Goal: Transaction & Acquisition: Purchase product/service

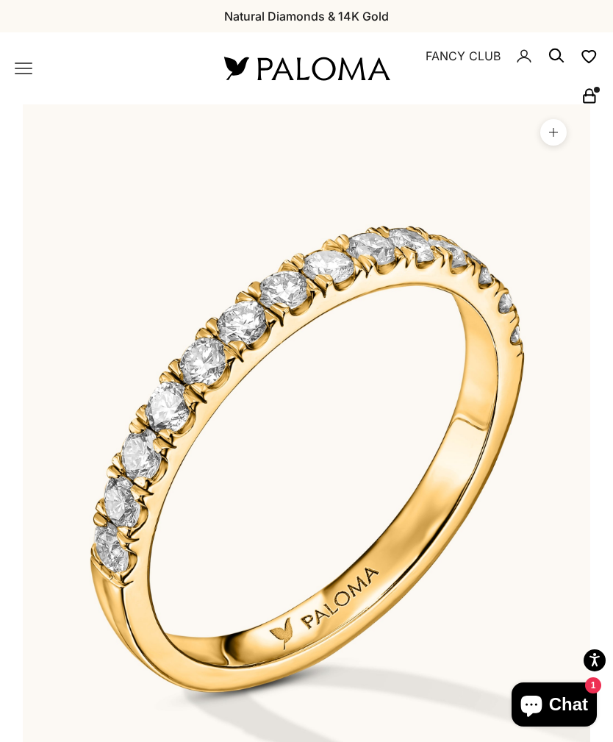
scroll to position [0, 46]
click at [21, 60] on icon "Primary navigation" at bounding box center [24, 69] width 18 height 18
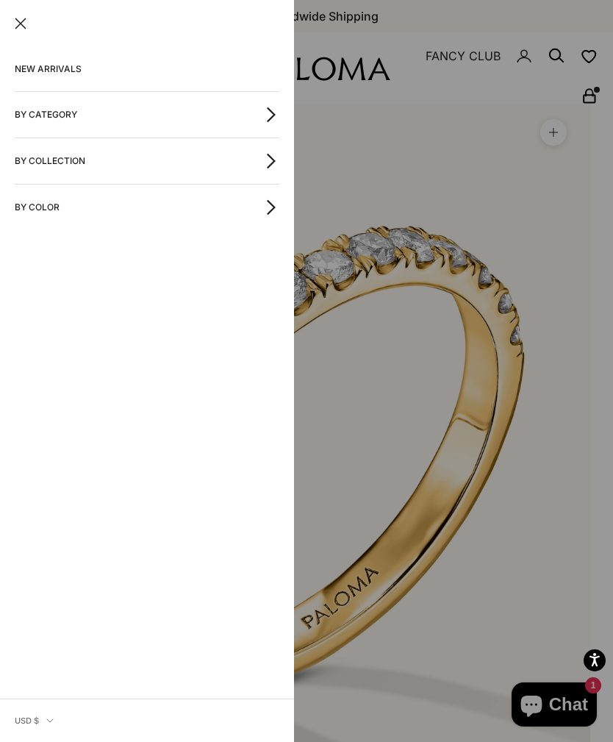
click at [540, 234] on div at bounding box center [306, 371] width 613 height 742
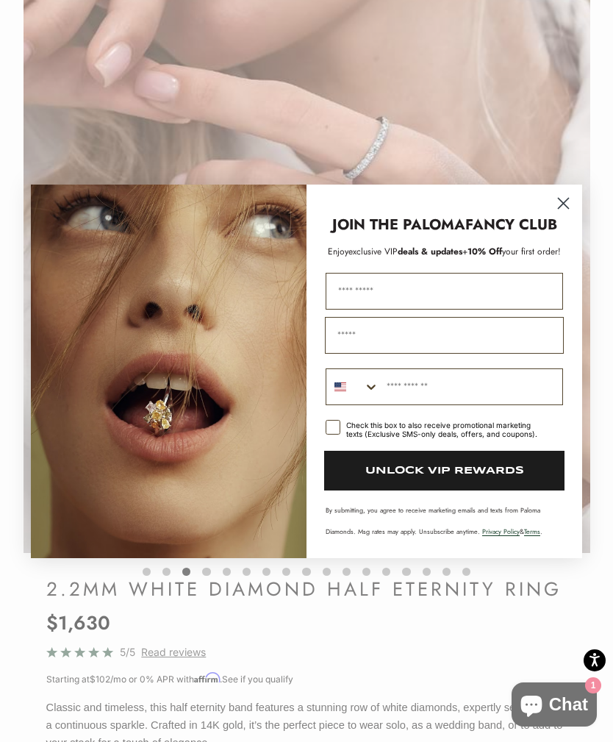
scroll to position [0, 1172]
click at [565, 201] on icon "Close dialog" at bounding box center [564, 203] width 10 height 10
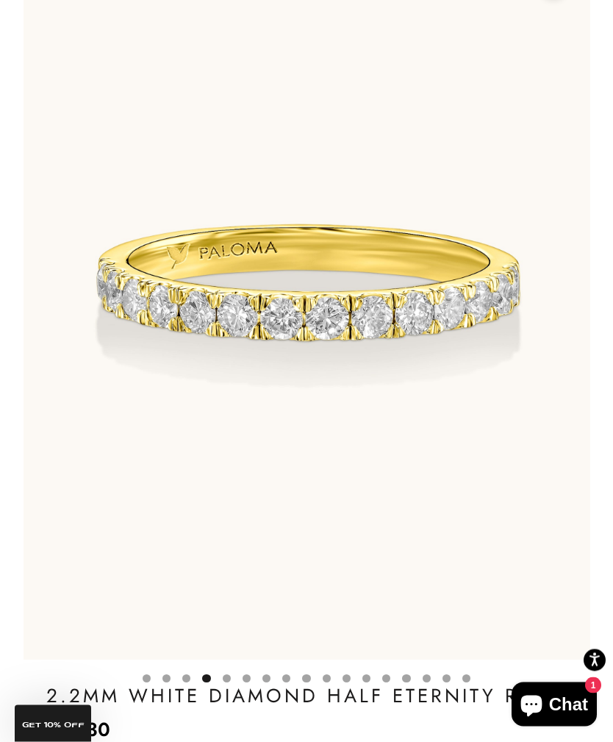
scroll to position [0, 1758]
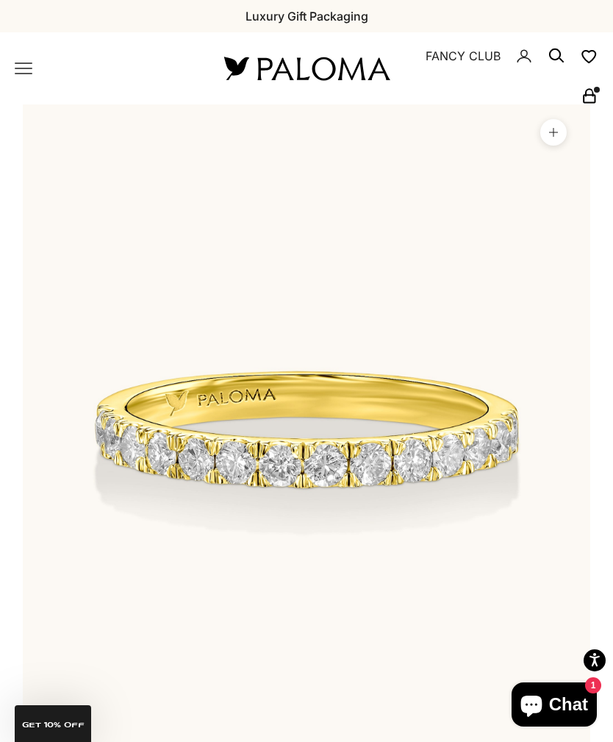
click at [19, 76] on icon "Primary navigation" at bounding box center [24, 69] width 18 height 18
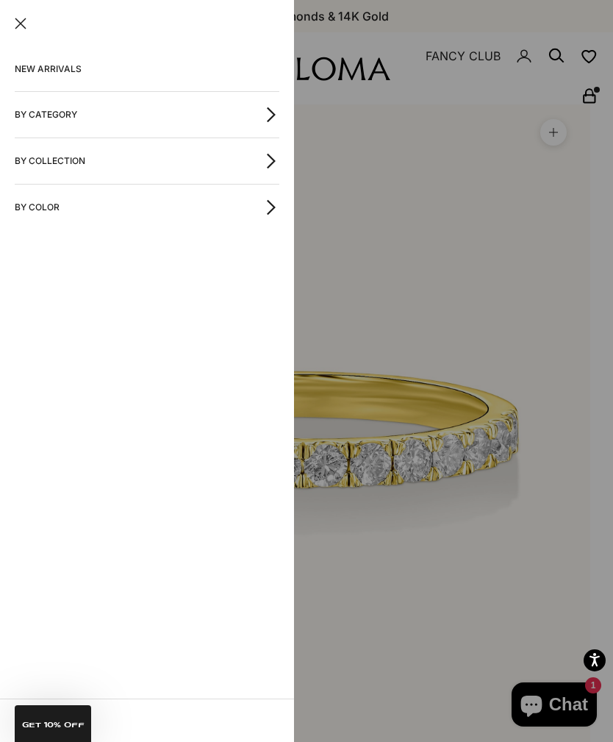
click at [243, 111] on button "By Category" at bounding box center [147, 115] width 265 height 46
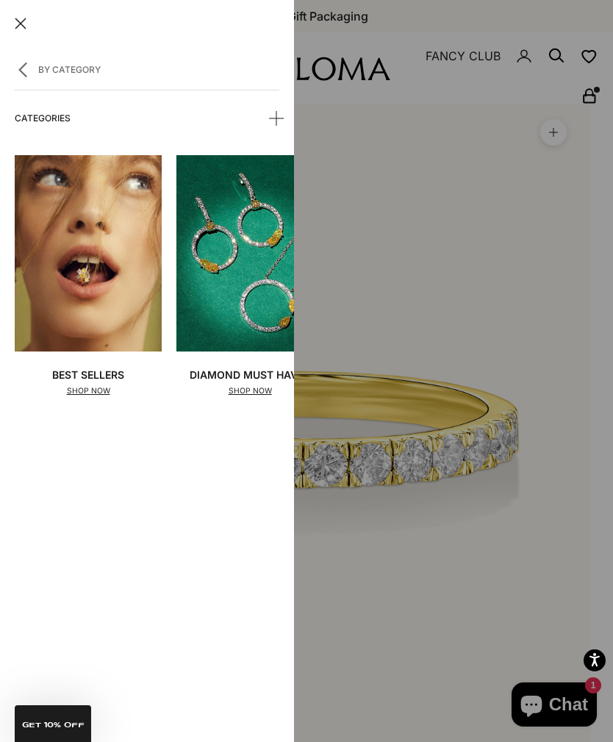
scroll to position [0, -1]
click at [264, 113] on summary "Categories" at bounding box center [147, 118] width 265 height 44
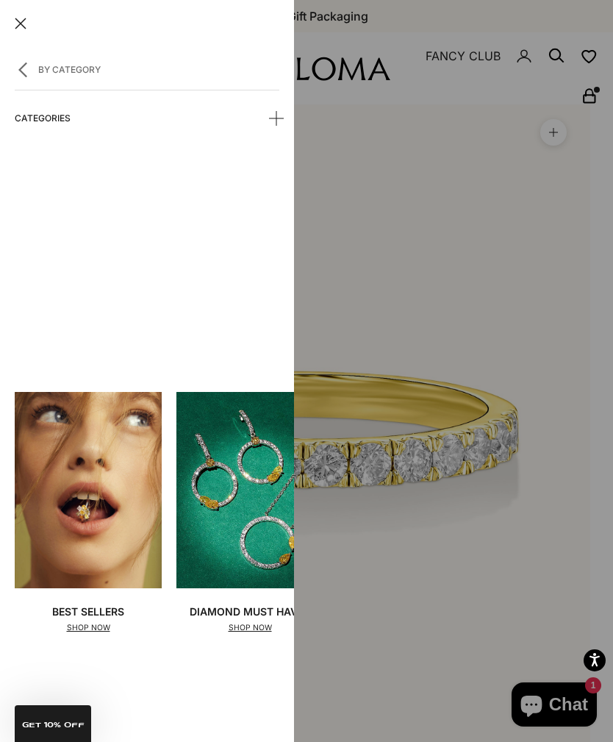
scroll to position [0, 0]
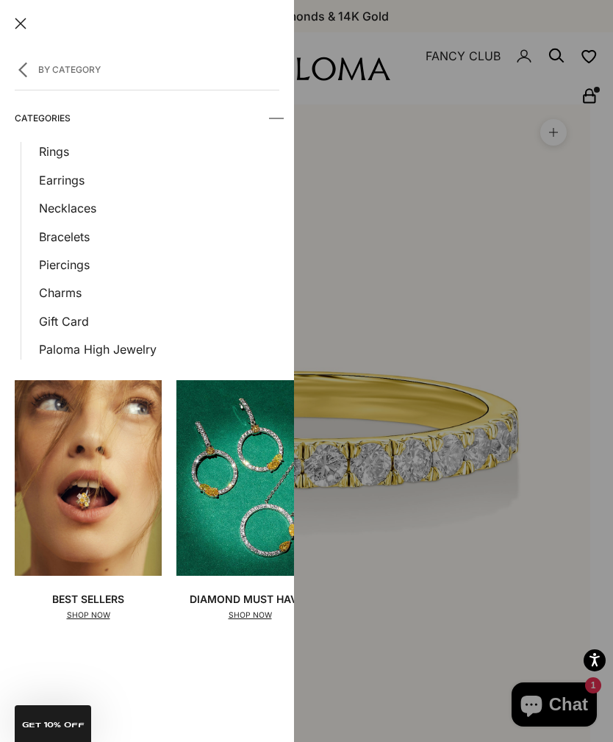
click at [75, 209] on link "Necklaces" at bounding box center [159, 207] width 240 height 19
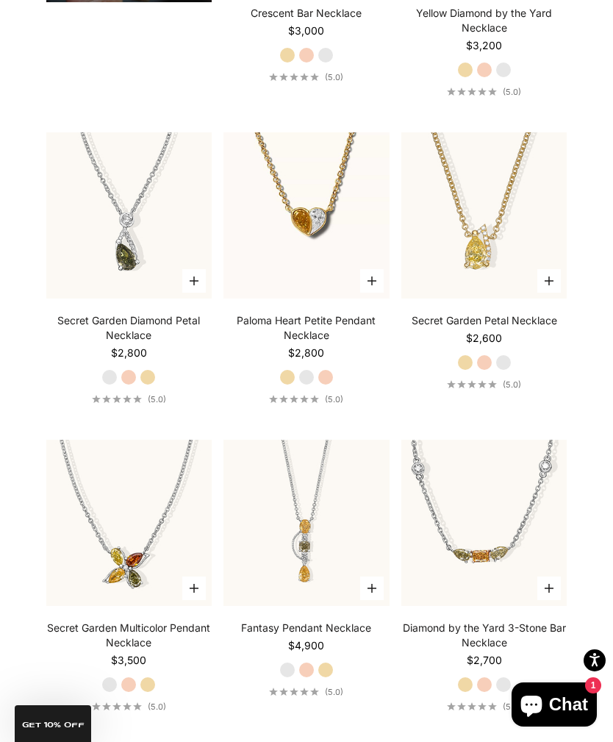
scroll to position [1648, 0]
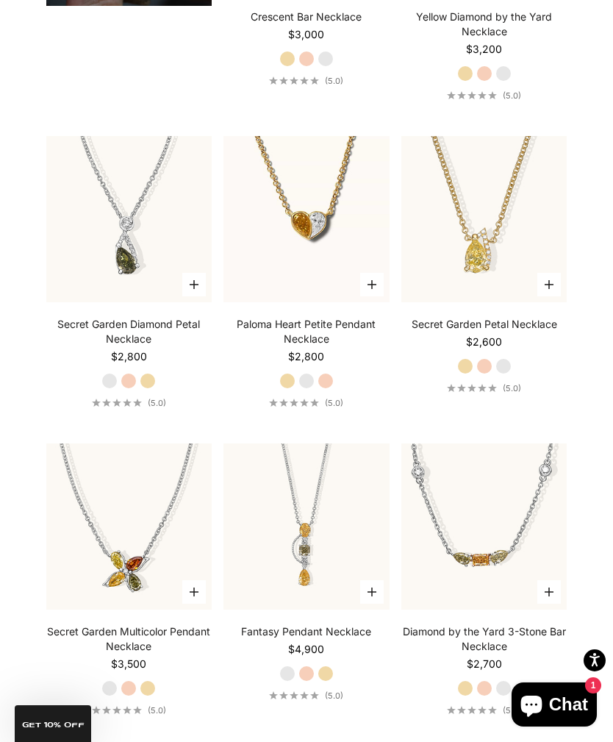
click at [340, 279] on img at bounding box center [306, 219] width 182 height 182
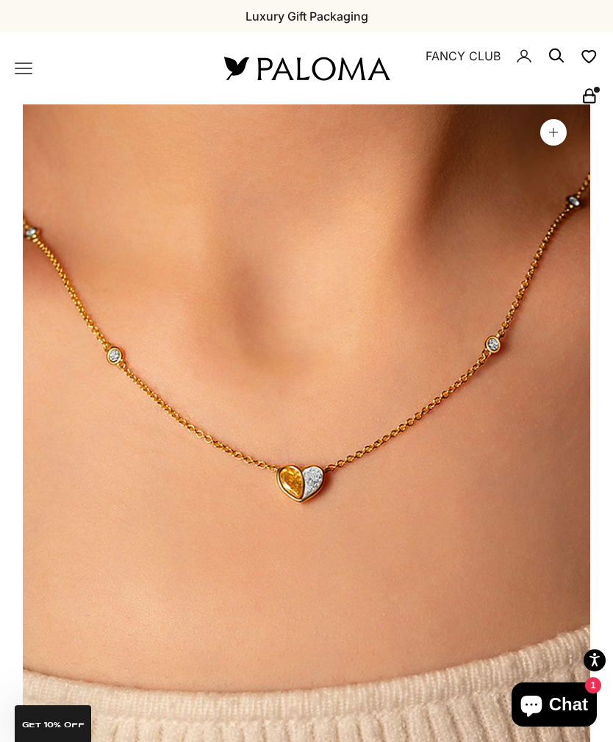
scroll to position [0, 2928]
click at [28, 74] on icon "Primary navigation" at bounding box center [24, 69] width 18 height 18
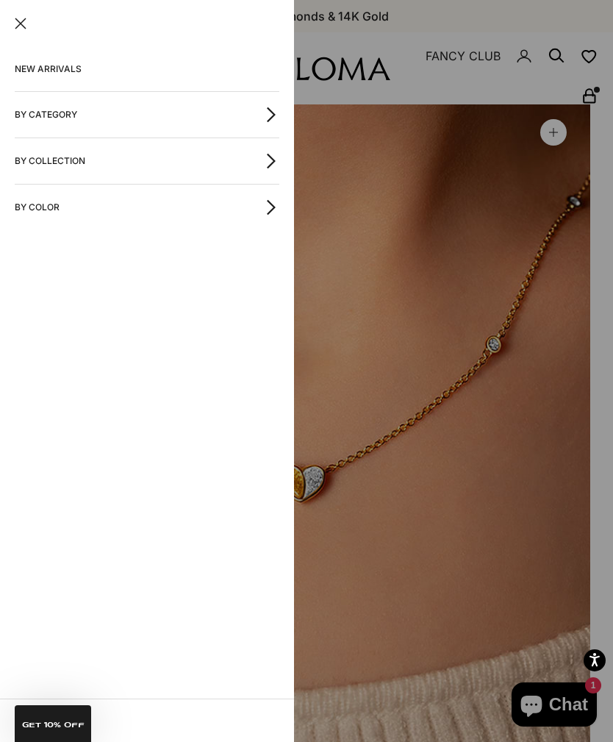
click at [43, 126] on button "By Category" at bounding box center [147, 115] width 265 height 46
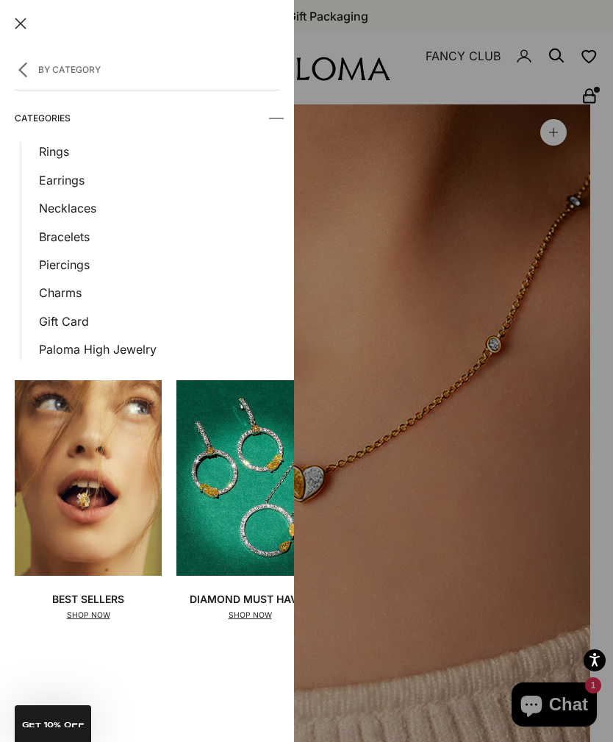
click at [60, 234] on link "Bracelets" at bounding box center [159, 236] width 240 height 19
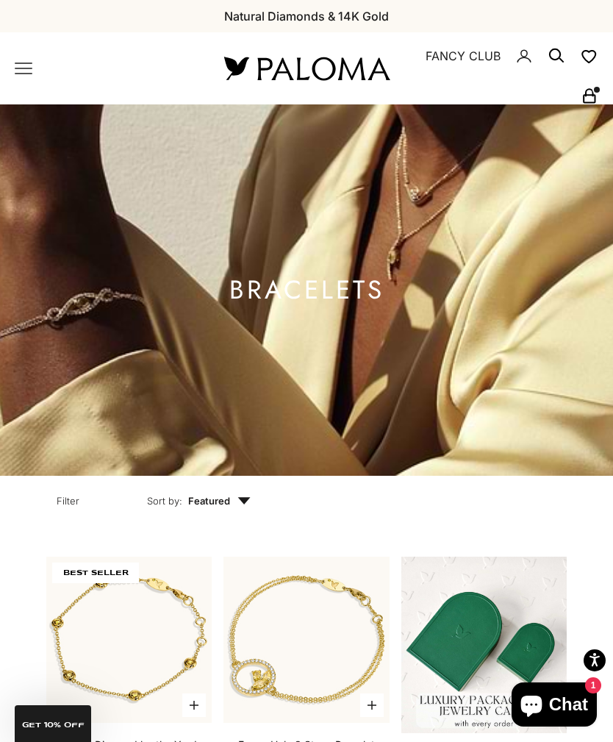
click at [25, 66] on icon "Primary navigation" at bounding box center [24, 69] width 18 height 18
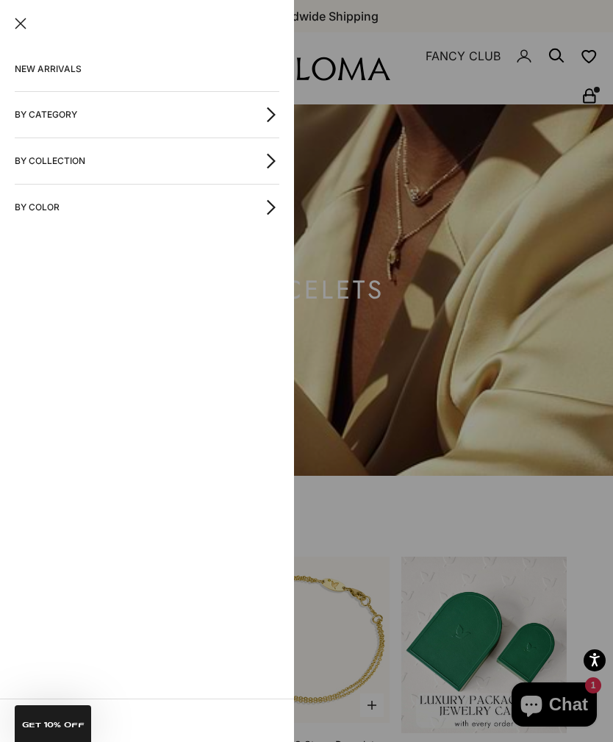
click at [43, 123] on button "By Category" at bounding box center [147, 115] width 265 height 46
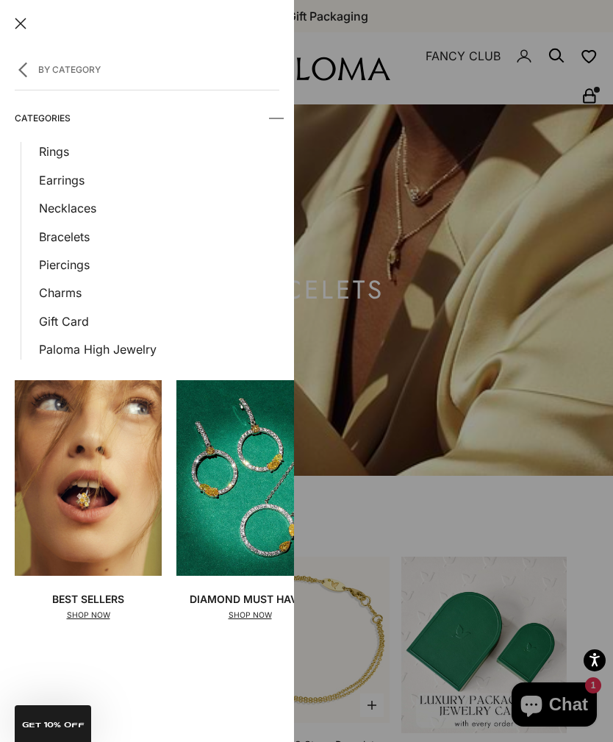
click at [51, 157] on link "Rings" at bounding box center [159, 151] width 240 height 19
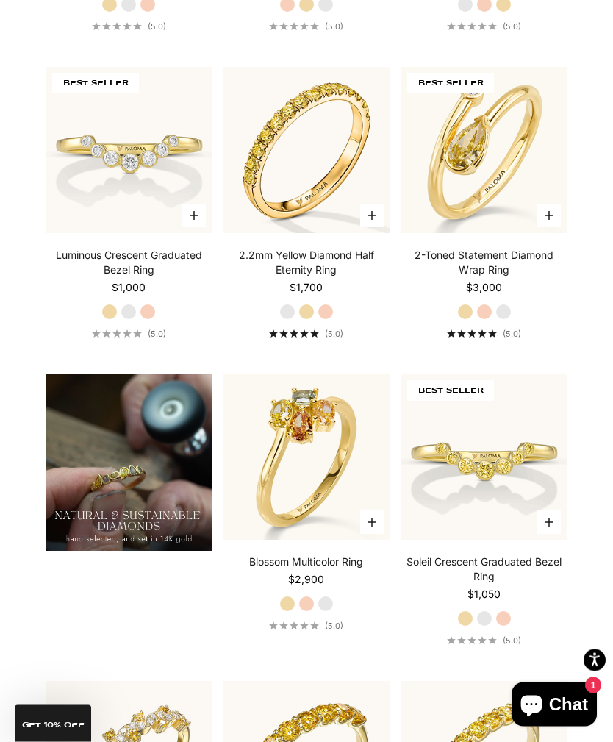
scroll to position [1074, 0]
click at [74, 216] on img at bounding box center [128, 150] width 182 height 182
click at [70, 216] on img at bounding box center [128, 150] width 182 height 182
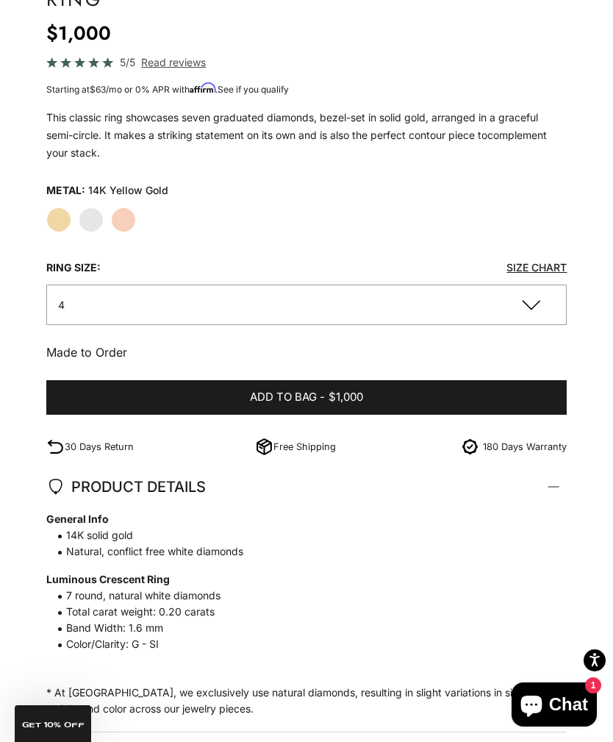
scroll to position [0, 1758]
click at [527, 298] on button "4" at bounding box center [306, 304] width 521 height 40
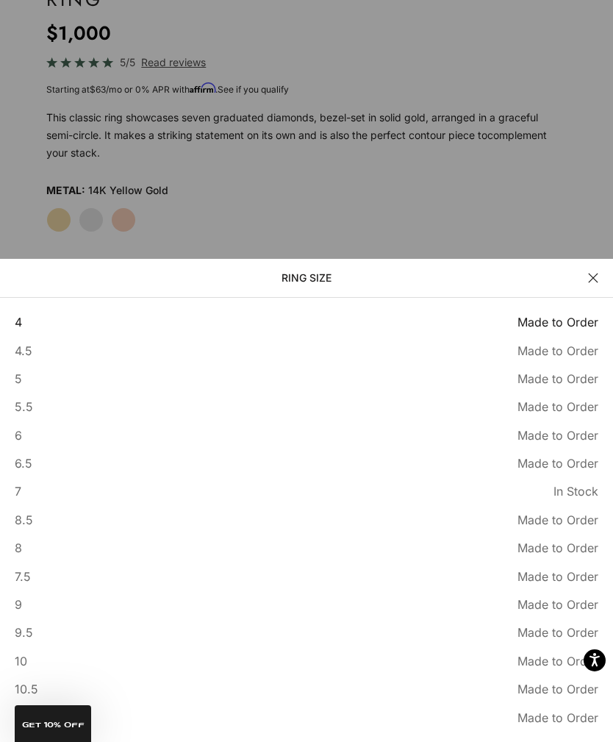
click at [588, 235] on div at bounding box center [306, 371] width 613 height 742
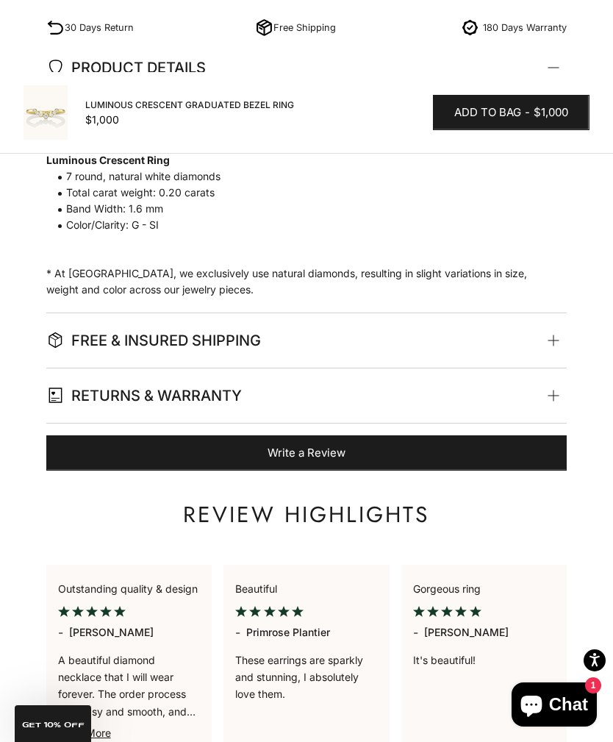
click at [550, 337] on span at bounding box center [553, 340] width 7 height 7
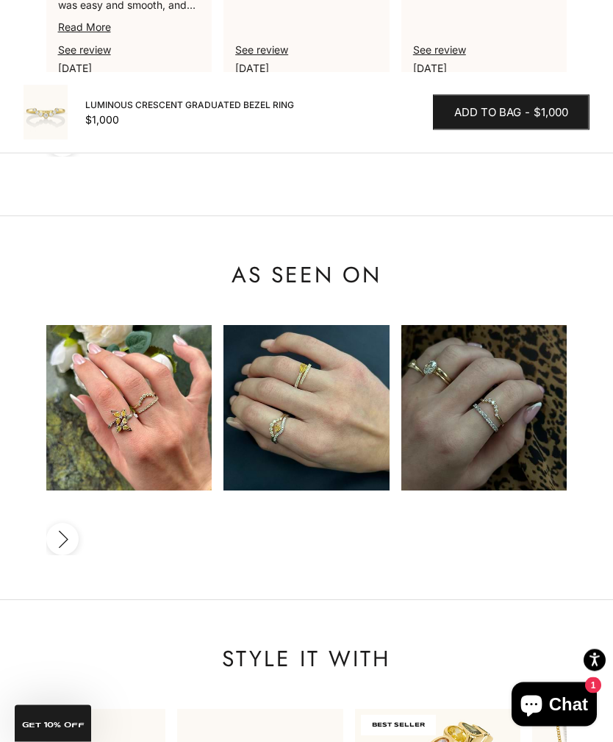
scroll to position [2249, 0]
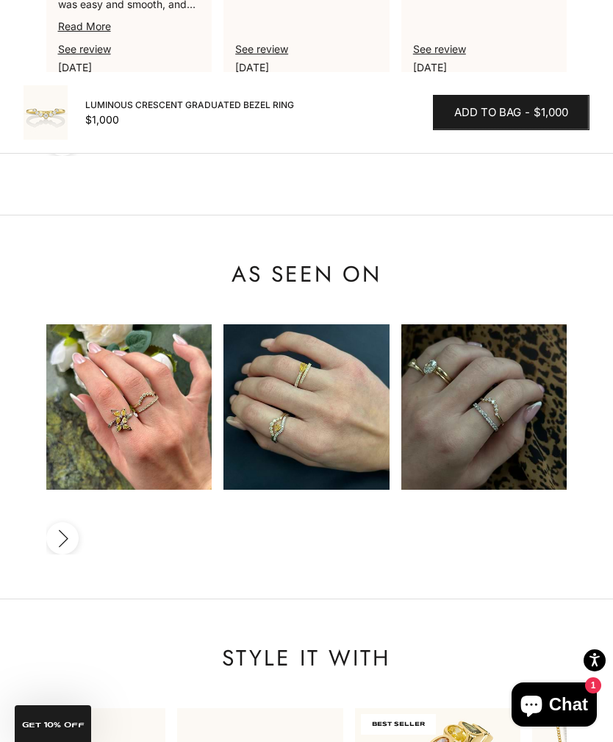
click at [340, 379] on img at bounding box center [306, 407] width 166 height 166
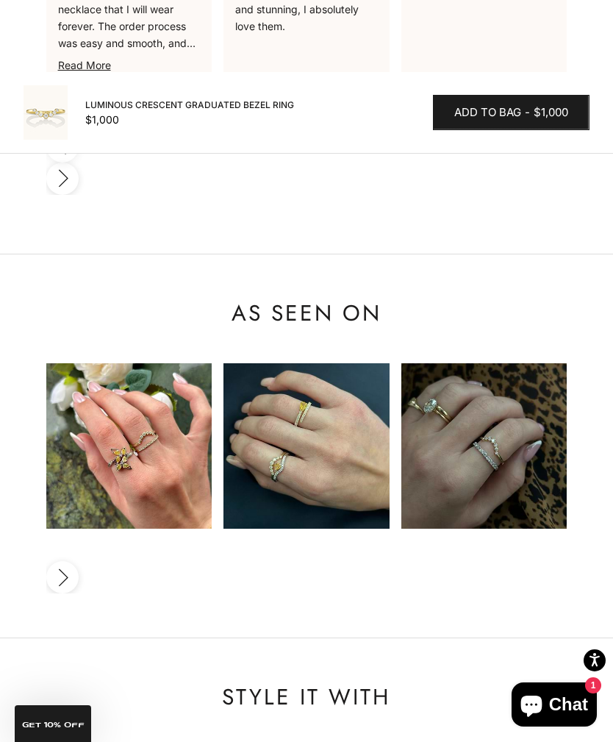
scroll to position [2236, 0]
